Goal: Task Accomplishment & Management: Manage account settings

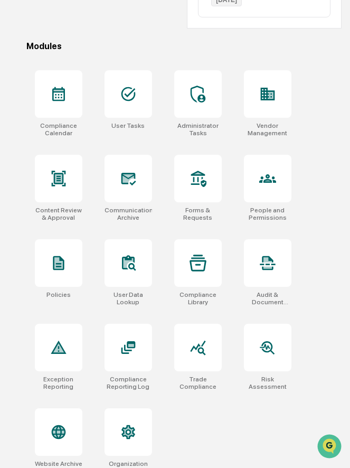
scroll to position [327, 0]
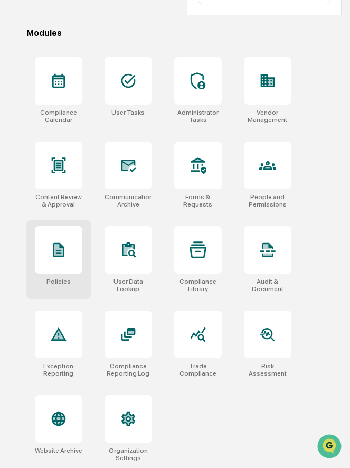
click at [64, 263] on div at bounding box center [59, 250] width 48 height 48
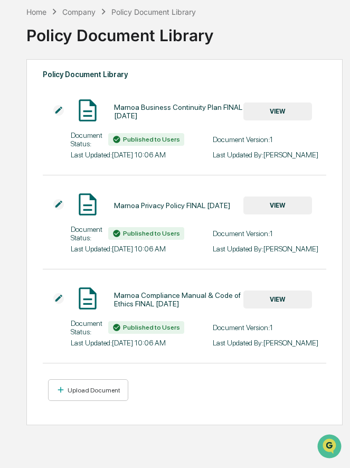
scroll to position [50, 0]
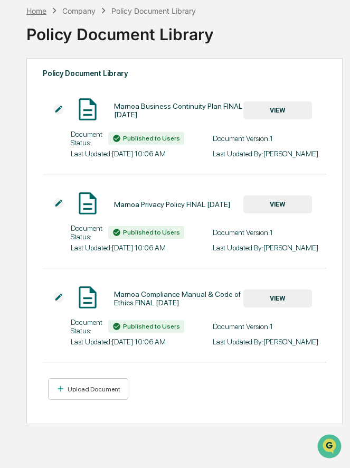
click at [39, 10] on div "Home" at bounding box center [36, 10] width 20 height 9
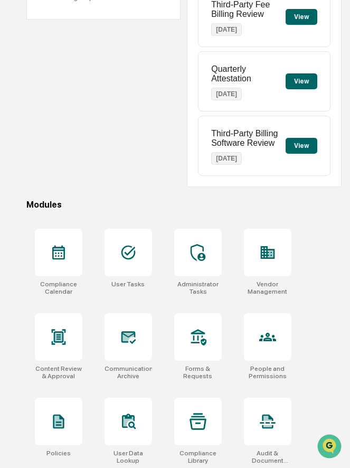
scroll to position [327, 0]
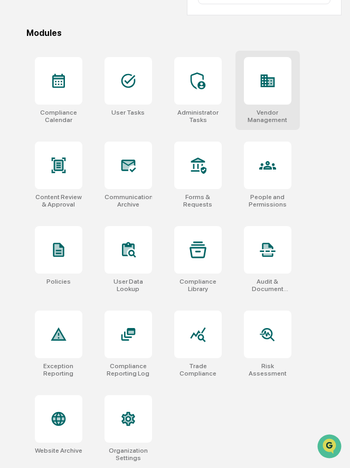
click at [273, 76] on icon at bounding box center [267, 80] width 17 height 17
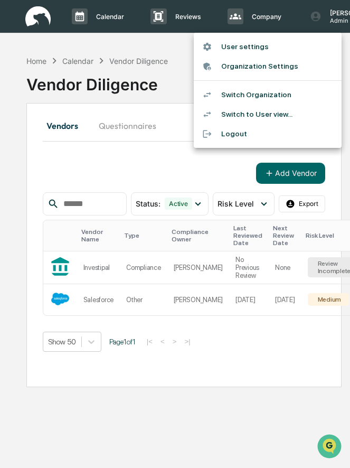
click at [263, 68] on li "Organization Settings" at bounding box center [268, 66] width 148 height 20
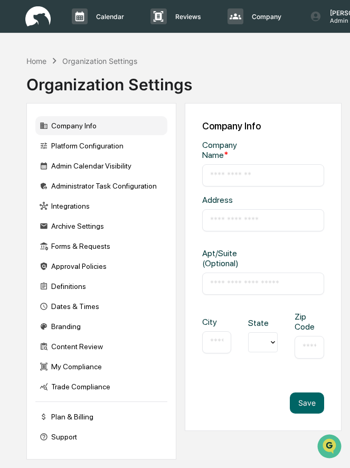
type input "**********"
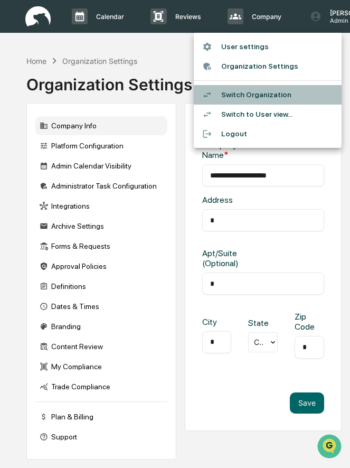
click at [264, 99] on li "Switch Organization" at bounding box center [268, 95] width 148 height 20
